Goal: Task Accomplishment & Management: Manage account settings

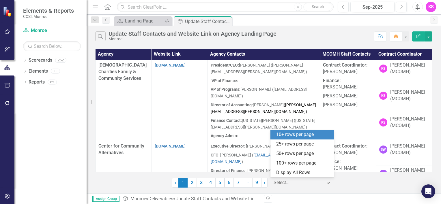
click at [328, 182] on icon "Expand" at bounding box center [328, 183] width 6 height 5
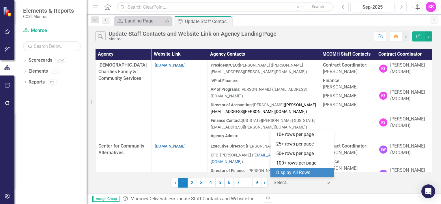
click at [319, 173] on div "Display All Rows" at bounding box center [303, 173] width 54 height 7
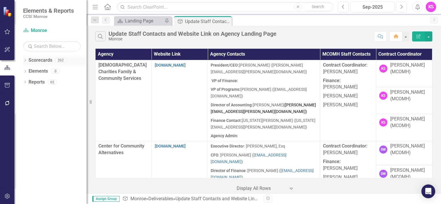
click at [26, 61] on icon "Dropdown" at bounding box center [25, 60] width 4 height 3
click at [29, 70] on icon at bounding box center [28, 71] width 1 height 3
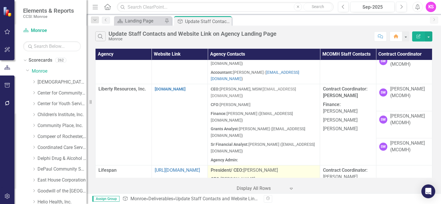
scroll to position [981, 0]
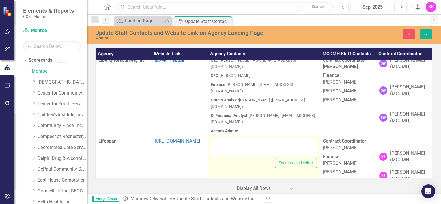
type textarea "<p><strong>President/ CEO: </strong>[PERSON_NAME]</p> <p><strong>CFO: </strong>…"
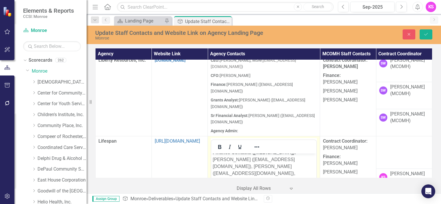
scroll to position [59, 0]
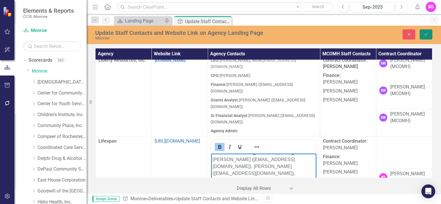
click at [428, 34] on icon "Save" at bounding box center [425, 34] width 5 height 4
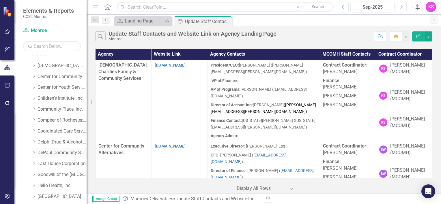
scroll to position [29, 0]
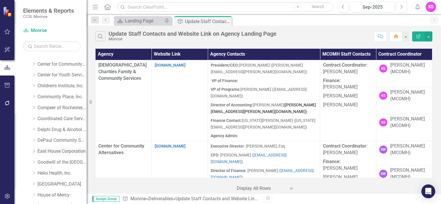
click at [36, 151] on icon "Dropdown" at bounding box center [34, 151] width 4 height 3
click at [60, 152] on link "East House Corporation" at bounding box center [62, 151] width 49 height 7
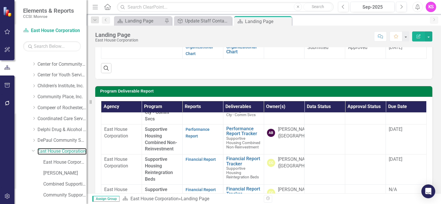
scroll to position [698, 0]
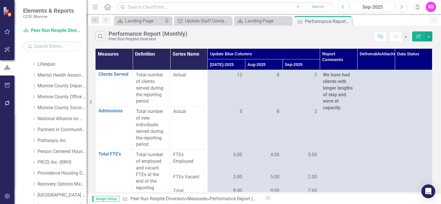
scroll to position [462, 0]
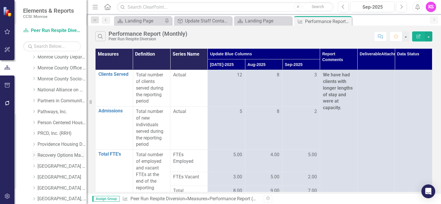
click at [34, 155] on icon "Dropdown" at bounding box center [34, 155] width 4 height 3
click at [57, 157] on link "Recovery Options Made Easy" at bounding box center [62, 155] width 49 height 7
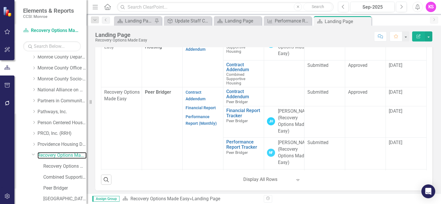
scroll to position [231, 0]
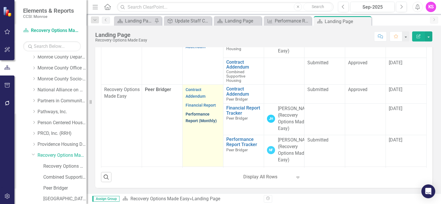
click at [190, 123] on link "Performance Report (Monthly)" at bounding box center [201, 117] width 31 height 11
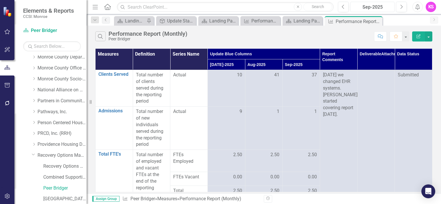
click at [366, 7] on div "Sep-2025" at bounding box center [372, 7] width 40 height 7
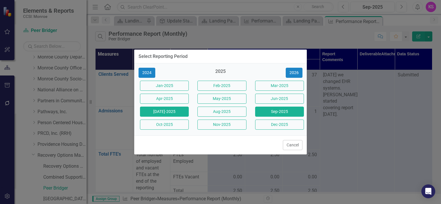
click at [182, 112] on button "[DATE]-2025" at bounding box center [164, 112] width 49 height 10
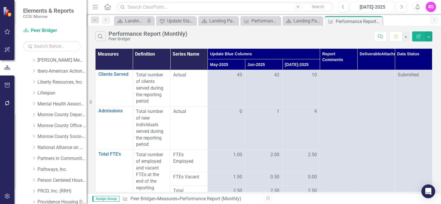
scroll to position [433, 0]
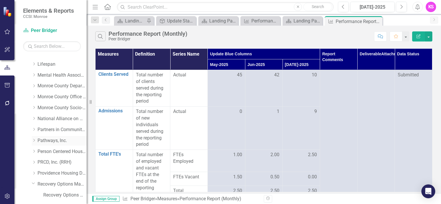
click at [35, 140] on icon "Dropdown" at bounding box center [34, 140] width 4 height 3
click at [51, 141] on link "Pathways, Inc." at bounding box center [62, 141] width 49 height 7
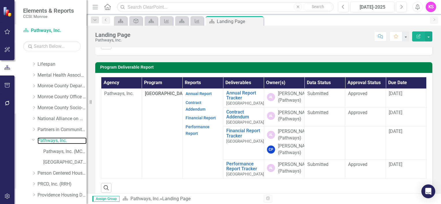
scroll to position [144, 0]
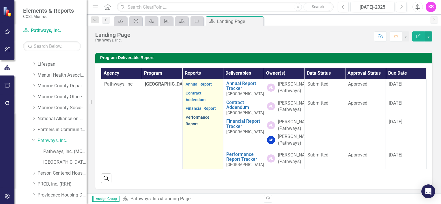
click at [192, 126] on link "Performance Report" at bounding box center [198, 120] width 24 height 11
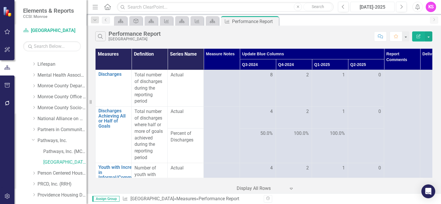
click at [379, 9] on div "[DATE]-2025" at bounding box center [372, 7] width 40 height 7
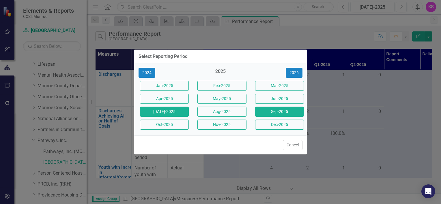
click at [276, 110] on button "Sep-2025" at bounding box center [279, 112] width 49 height 10
